Goal: Find specific page/section: Find specific page/section

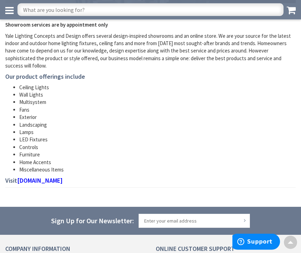
scroll to position [152, 0]
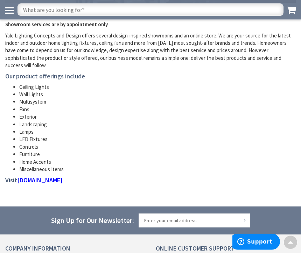
click at [33, 178] on link "yalelightingconcepts.com" at bounding box center [40, 180] width 46 height 7
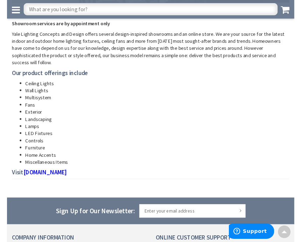
scroll to position [156, 0]
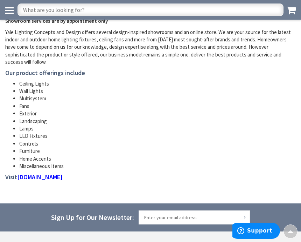
click at [28, 100] on li "Multisystem" at bounding box center [157, 98] width 277 height 7
click at [51, 175] on link "yalelightingconcepts.com" at bounding box center [40, 176] width 46 height 7
